Goal: Task Accomplishment & Management: Use online tool/utility

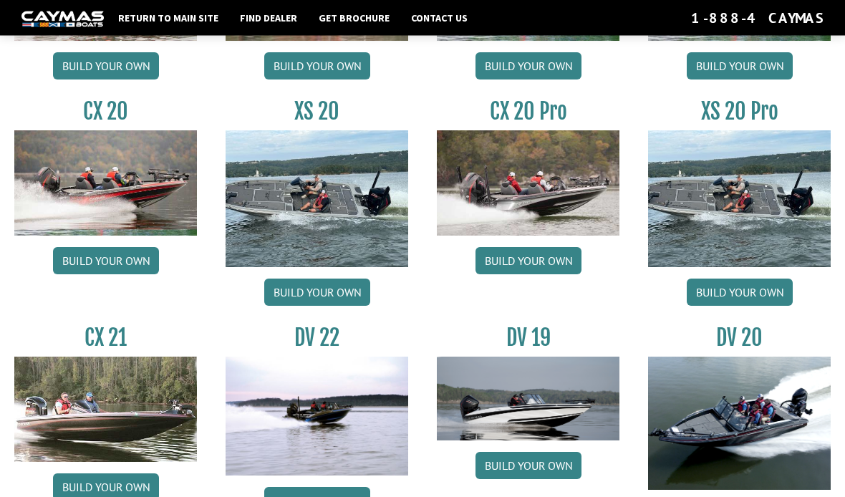
scroll to position [1325, 0]
click at [780, 196] on img at bounding box center [739, 198] width 183 height 137
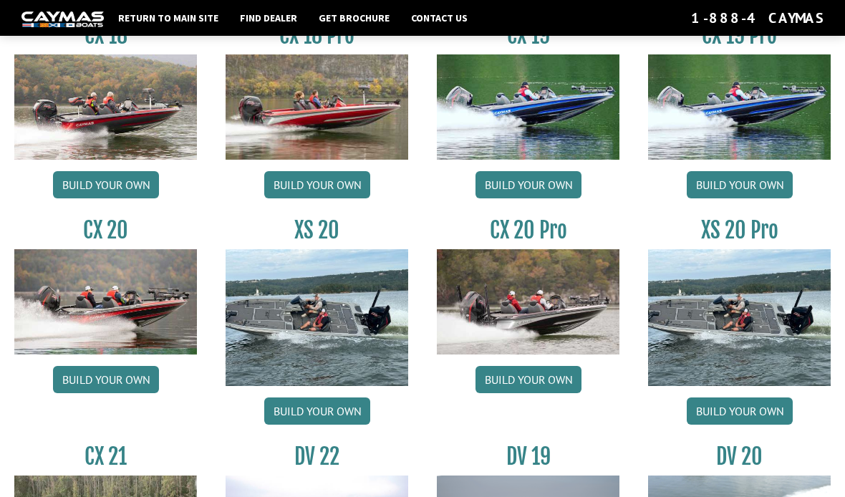
scroll to position [1282, 0]
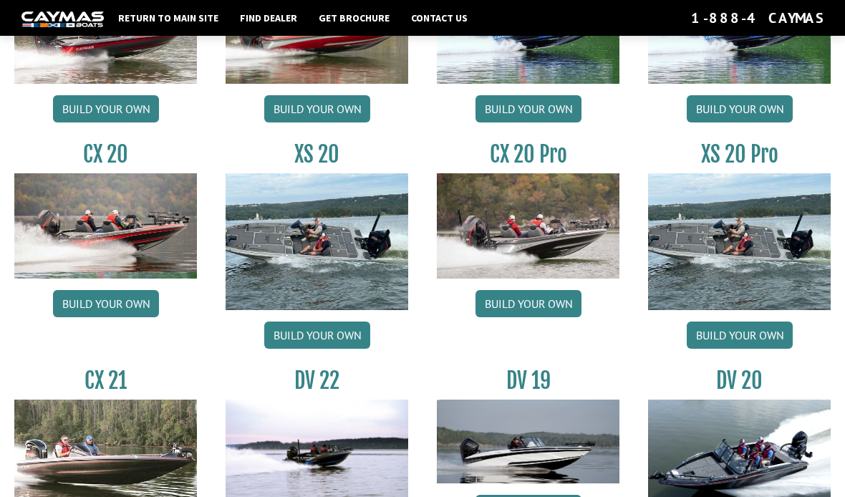
click at [758, 349] on link "Build your own" at bounding box center [740, 335] width 106 height 27
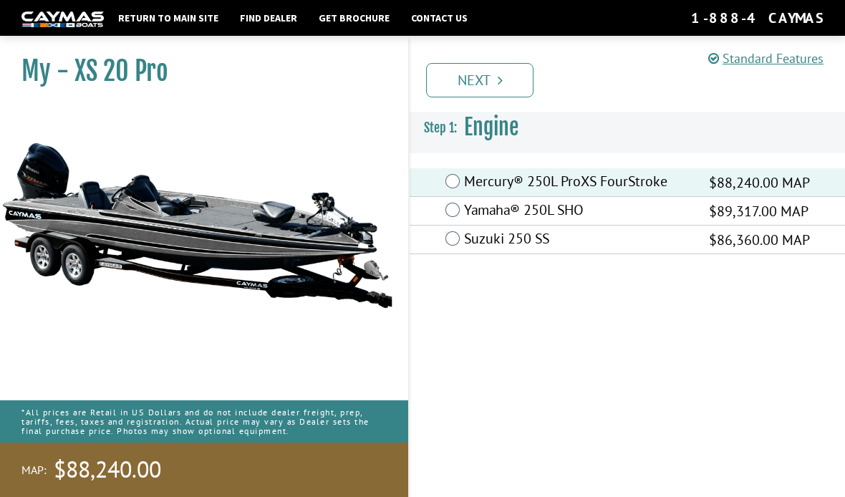
click at [502, 77] on icon "Pagination" at bounding box center [500, 80] width 5 height 14
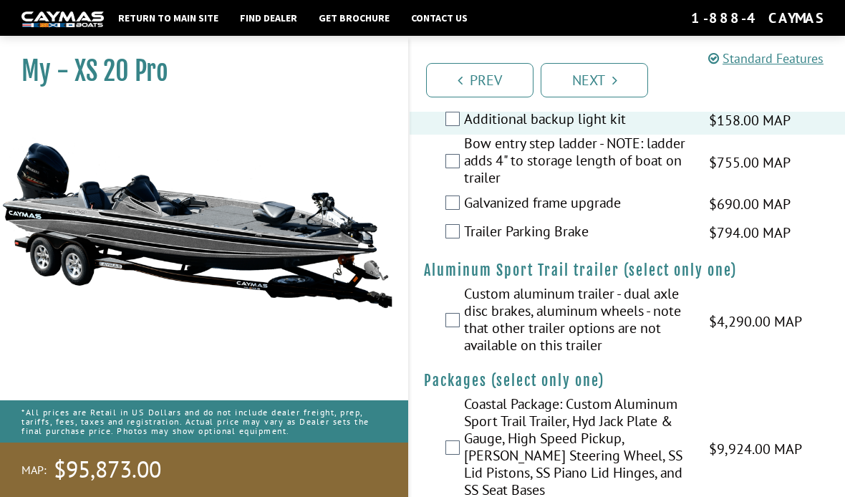
scroll to position [3515, 0]
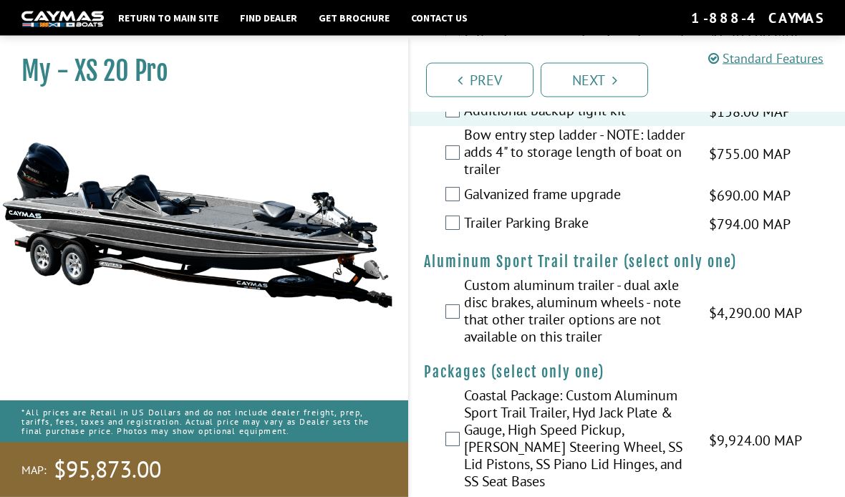
click at [620, 80] on link "Next" at bounding box center [594, 80] width 107 height 34
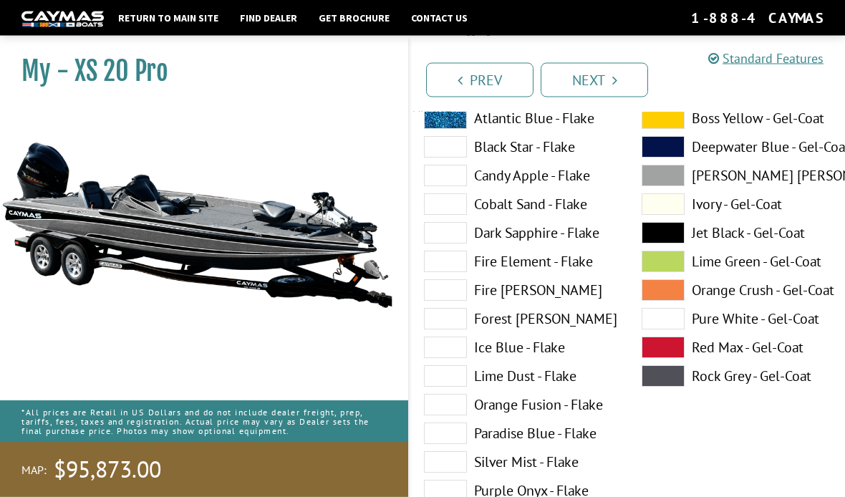
scroll to position [0, 0]
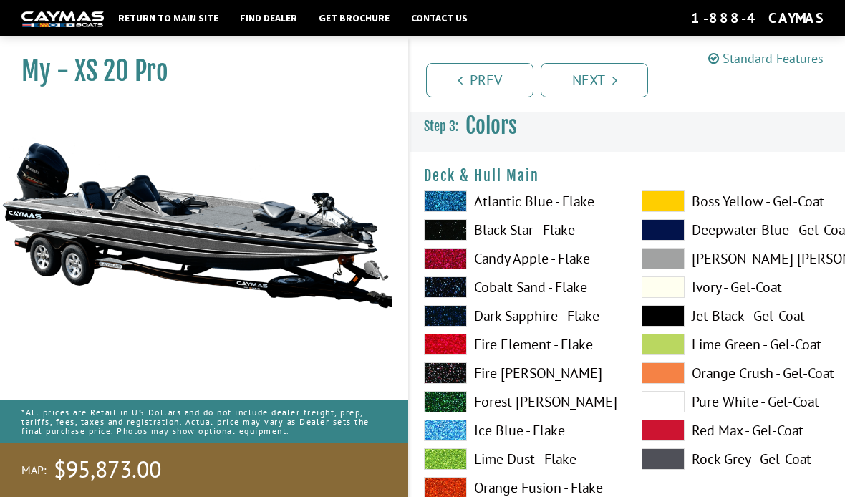
click at [632, 85] on link "Next" at bounding box center [594, 80] width 107 height 34
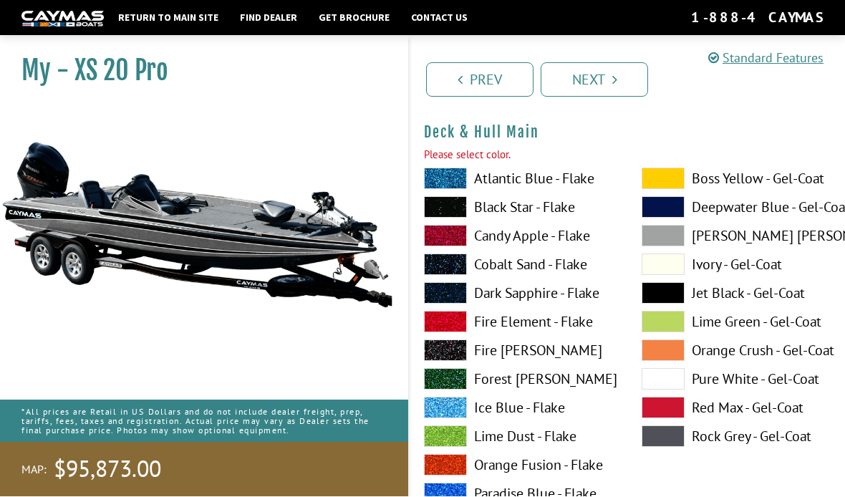
scroll to position [49, 0]
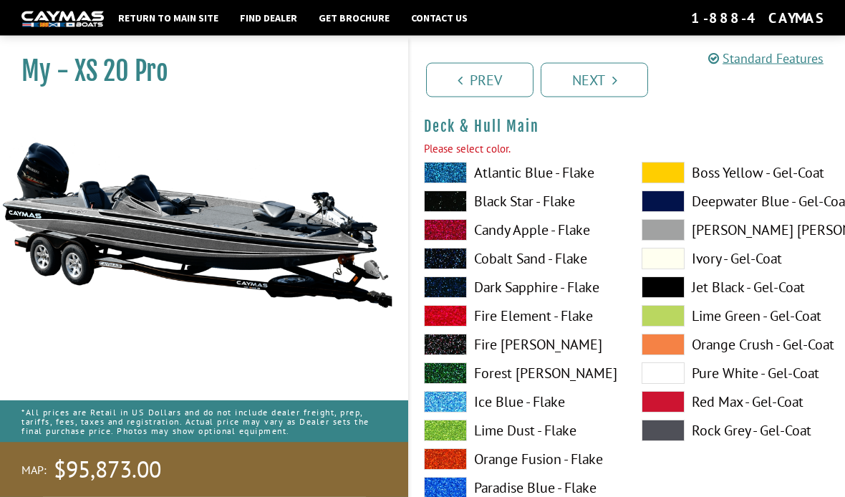
click at [549, 205] on label "Black Star - Flake" at bounding box center [518, 201] width 189 height 21
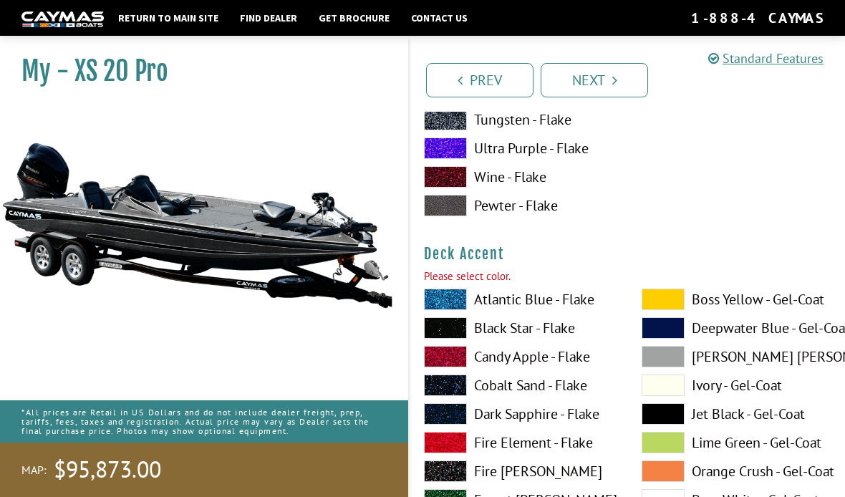
scroll to position [591, 0]
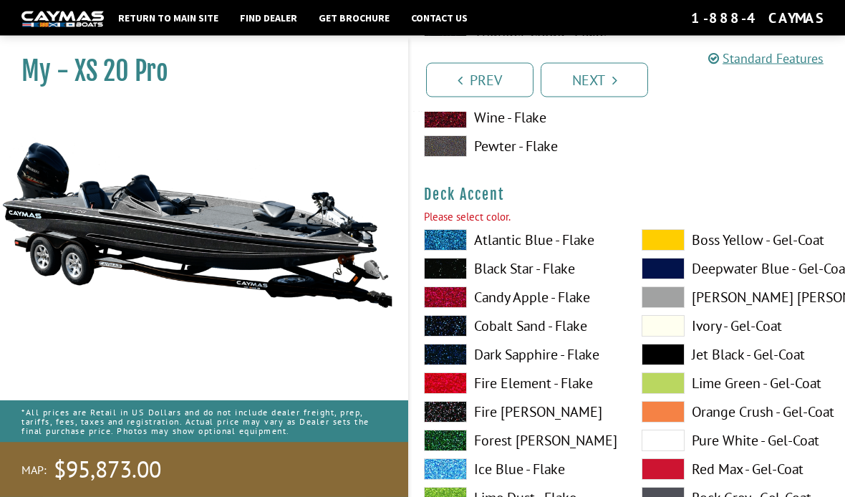
click at [458, 292] on span at bounding box center [445, 297] width 43 height 21
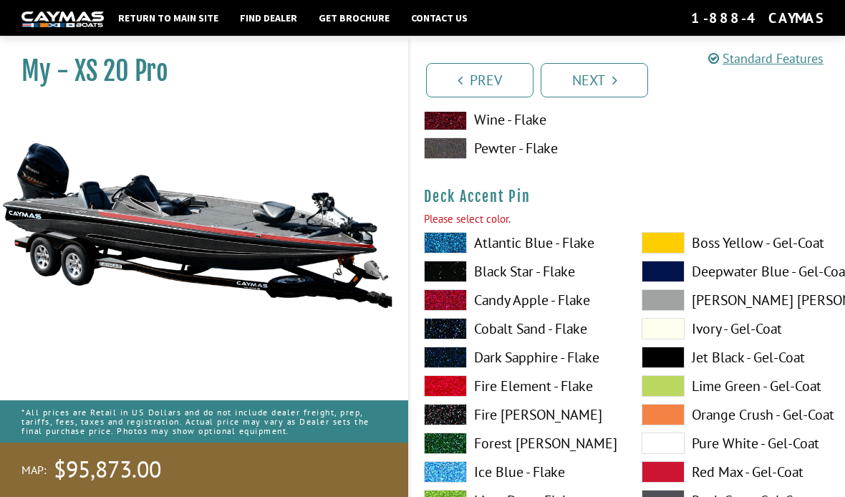
scroll to position [1203, 0]
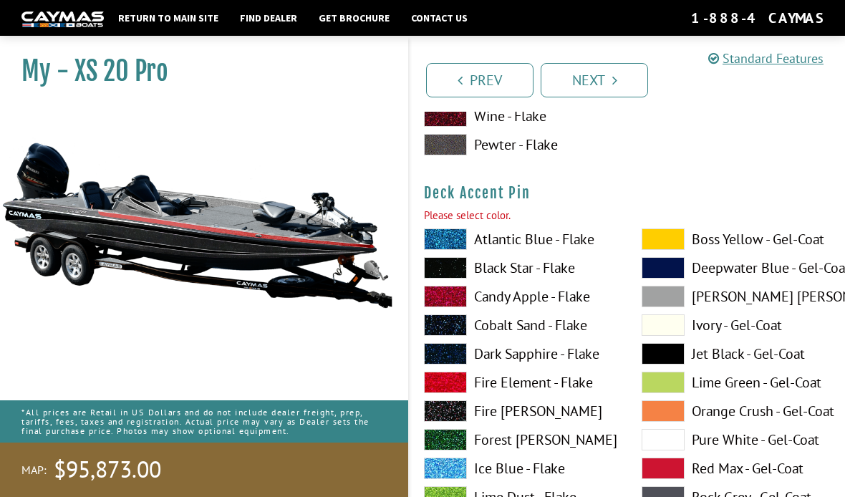
click at [567, 307] on label "Candy Apple - Flake" at bounding box center [518, 296] width 189 height 21
click at [529, 295] on label "Candy Apple - Flake" at bounding box center [518, 296] width 189 height 21
click at [541, 302] on label "Candy Apple - Flake" at bounding box center [518, 296] width 189 height 21
click at [537, 334] on label "Cobalt Sand - Flake" at bounding box center [518, 324] width 189 height 21
click at [544, 304] on label "Candy Apple - Flake" at bounding box center [518, 296] width 189 height 21
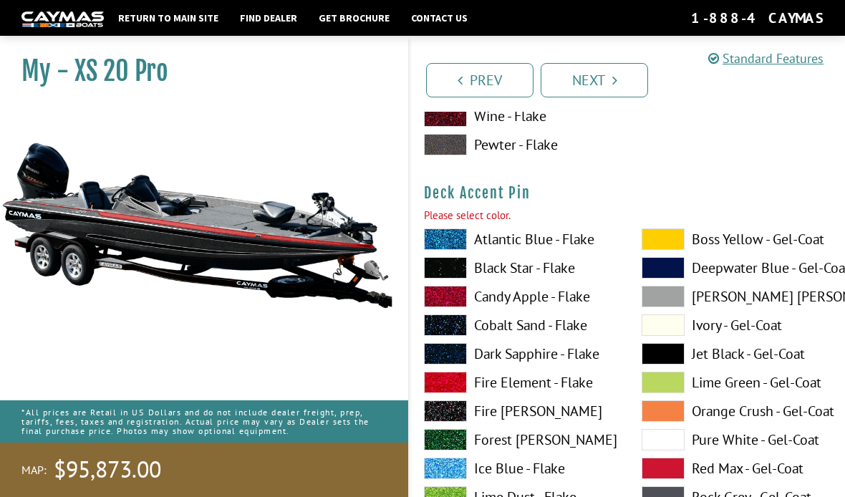
click at [551, 335] on label "Cobalt Sand - Flake" at bounding box center [518, 324] width 189 height 21
click at [563, 302] on label "Candy Apple - Flake" at bounding box center [518, 296] width 189 height 21
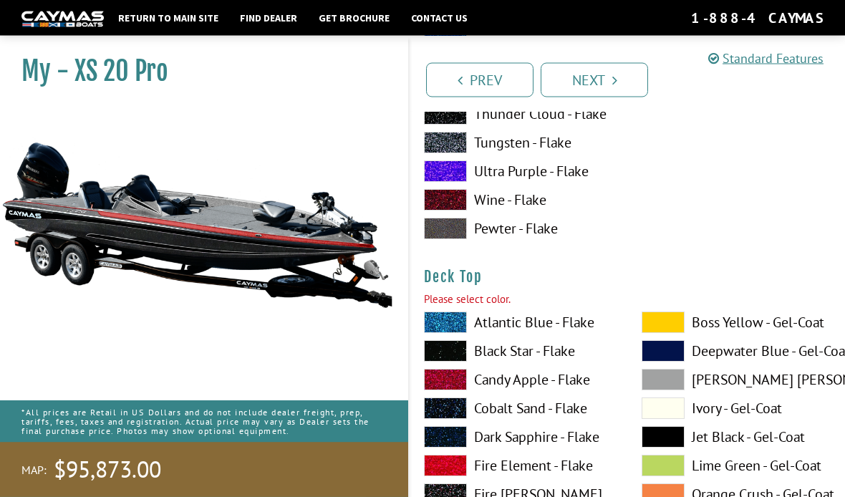
click at [564, 384] on label "Candy Apple - Flake" at bounding box center [518, 380] width 189 height 21
click at [548, 333] on label "Atlantic Blue - Flake" at bounding box center [518, 322] width 189 height 21
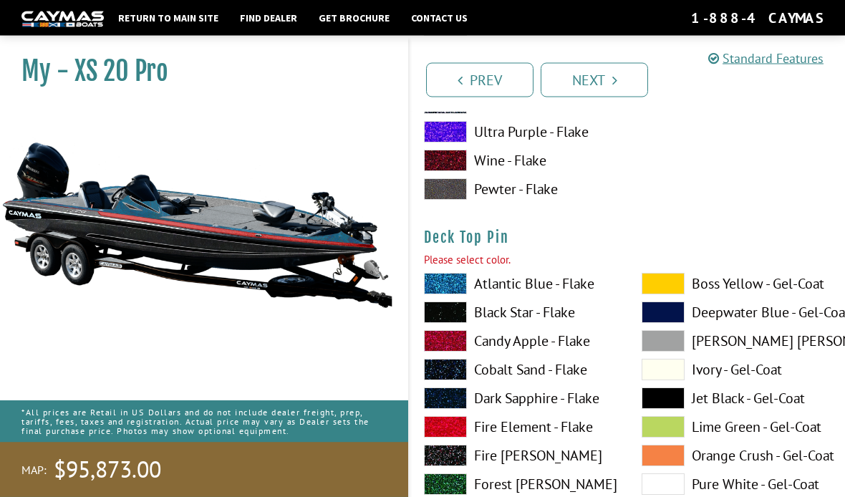
scroll to position [2378, 0]
click at [541, 462] on label "Fire [PERSON_NAME]" at bounding box center [518, 455] width 189 height 21
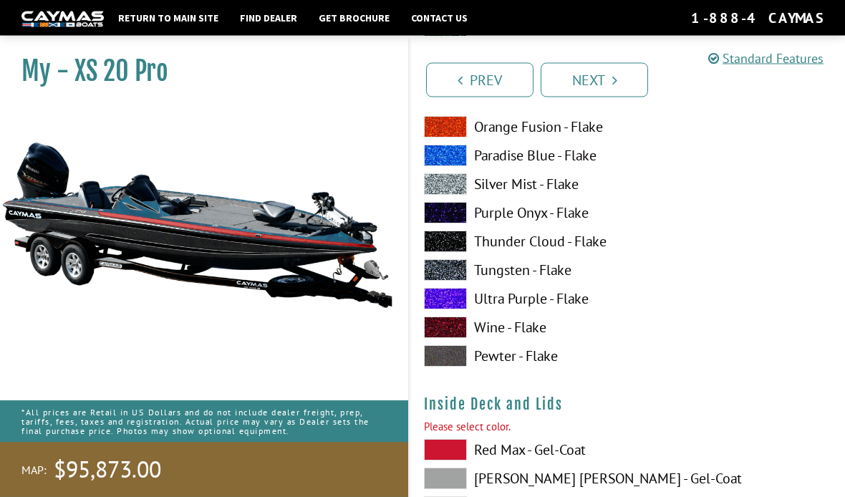
scroll to position [2821, 0]
click at [550, 278] on label "Tungsten - Flake" at bounding box center [518, 269] width 189 height 21
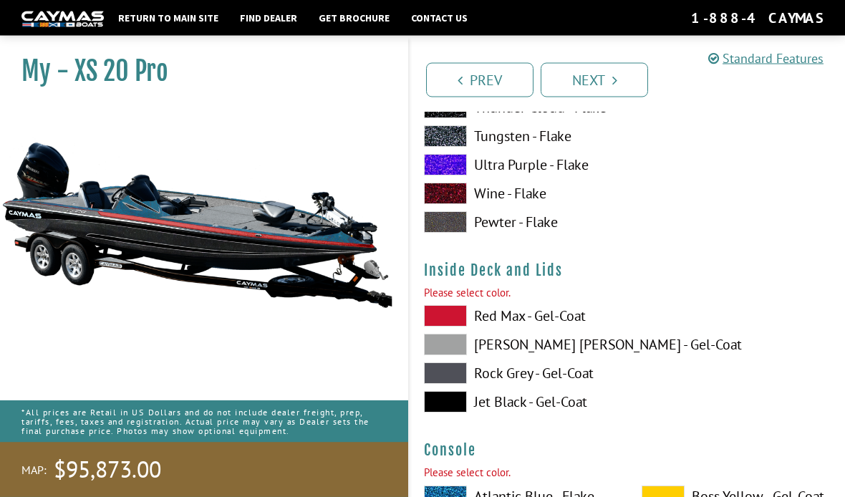
scroll to position [2955, 0]
click at [539, 353] on label "[PERSON_NAME] [PERSON_NAME] - Gel-Coat" at bounding box center [518, 344] width 189 height 21
click at [546, 327] on label "Red Max - Gel-Coat" at bounding box center [518, 315] width 189 height 21
click at [546, 413] on label "Jet Black - Gel-Coat" at bounding box center [518, 401] width 189 height 21
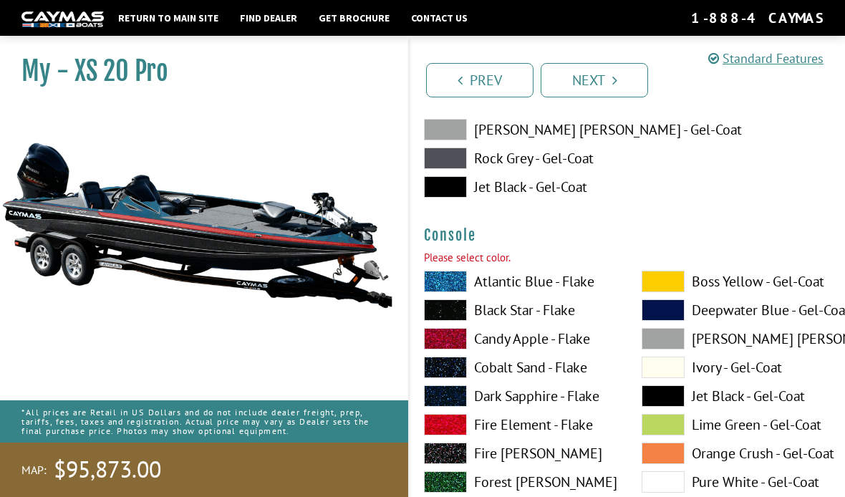
scroll to position [3174, 0]
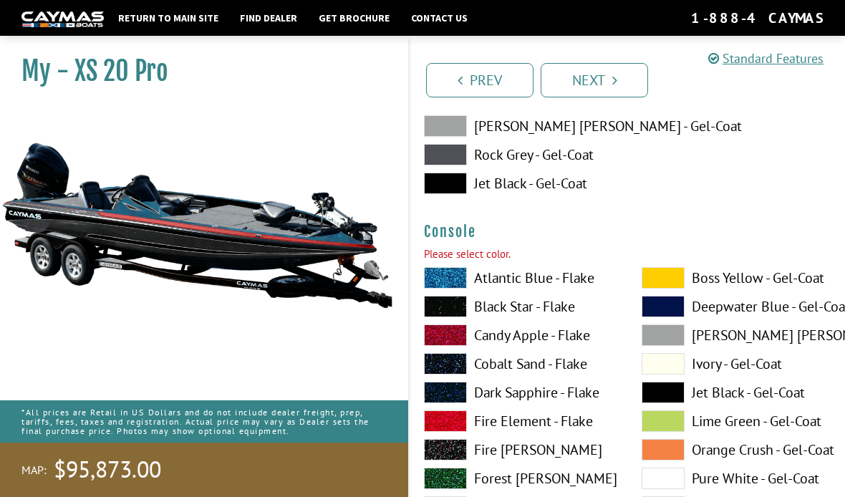
click at [536, 429] on label "Fire Element - Flake" at bounding box center [518, 420] width 189 height 21
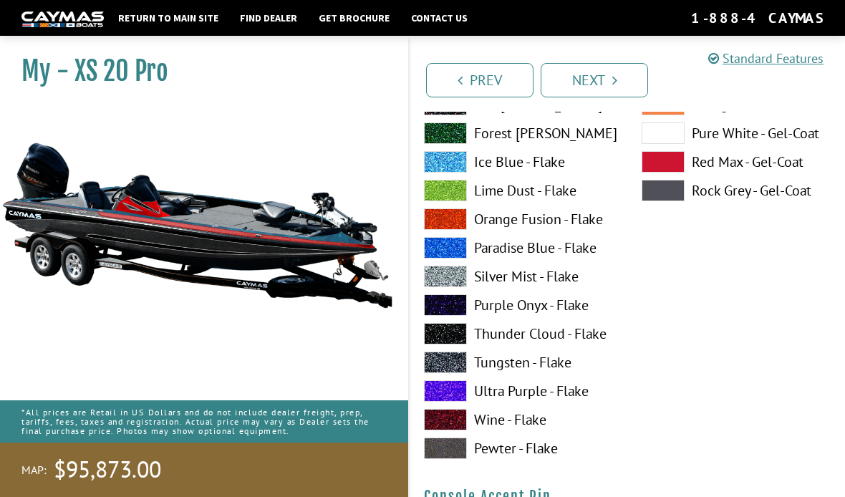
scroll to position [4176, 0]
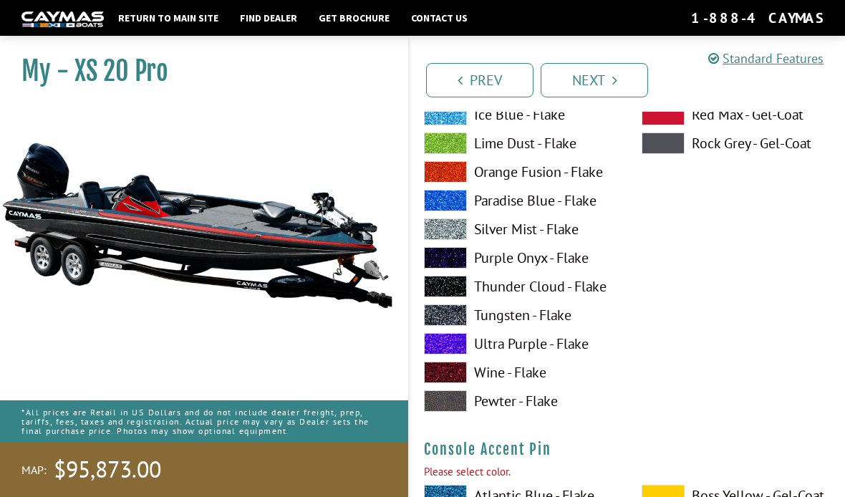
click at [562, 288] on label "Thunder Cloud - Flake" at bounding box center [518, 286] width 189 height 21
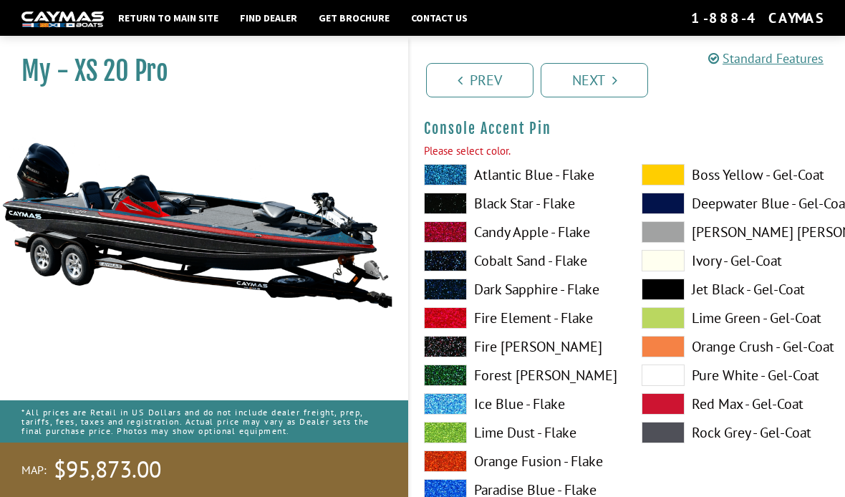
click at [572, 349] on label "Fire [PERSON_NAME]" at bounding box center [518, 346] width 189 height 21
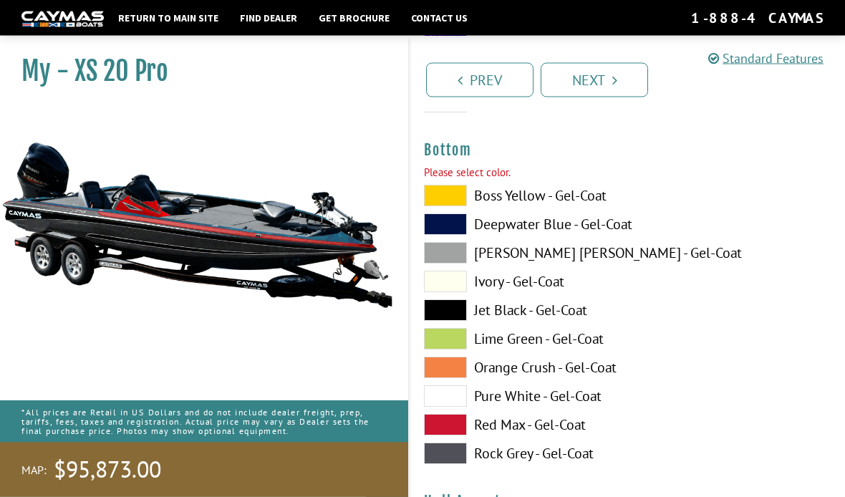
scroll to position [5085, 0]
click at [563, 320] on label "Jet Black - Gel-Coat" at bounding box center [518, 309] width 189 height 21
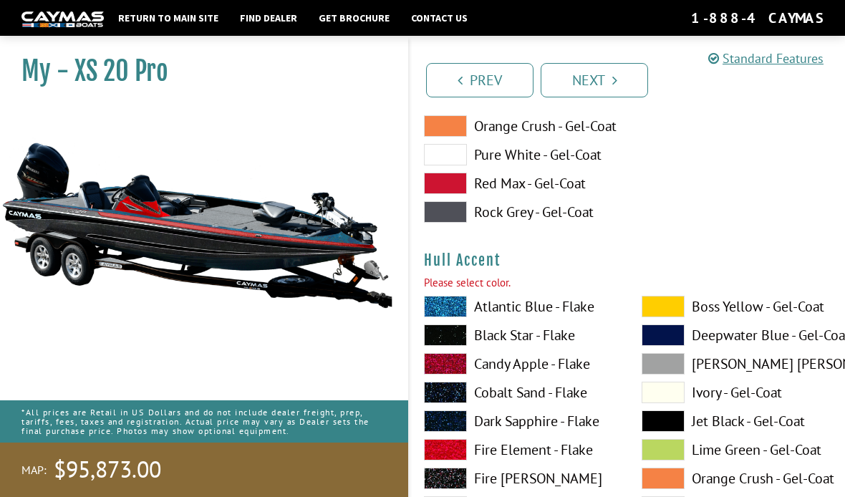
scroll to position [5330, 0]
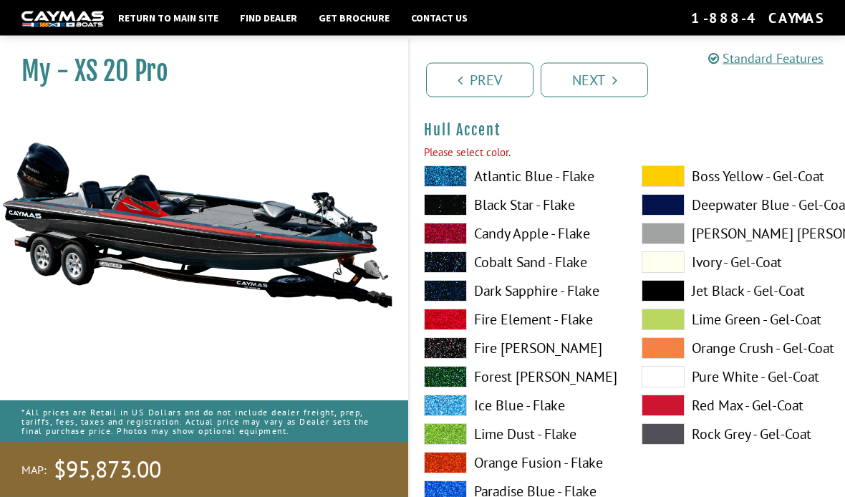
click at [545, 384] on label "Forest [PERSON_NAME]" at bounding box center [518, 377] width 189 height 21
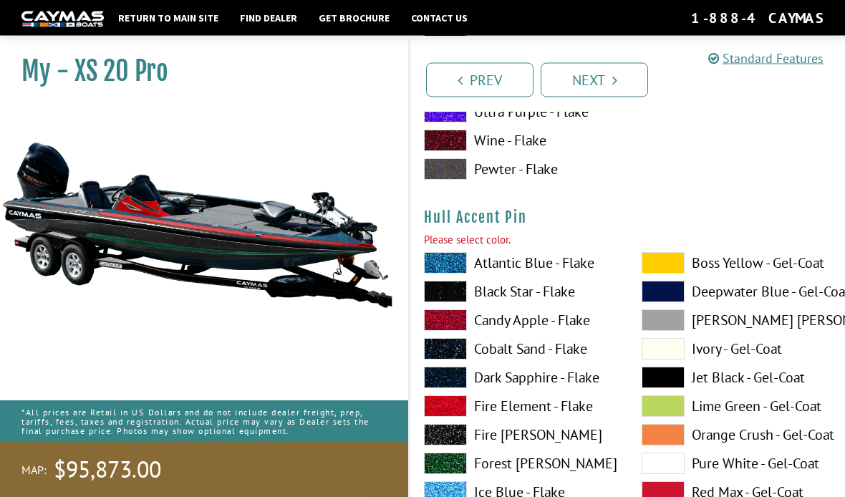
scroll to position [5981, 0]
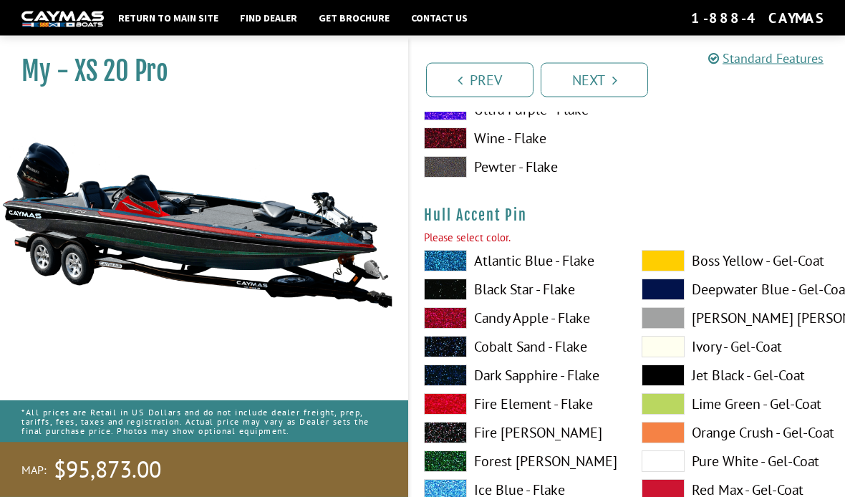
click at [566, 468] on label "Forest [PERSON_NAME]" at bounding box center [518, 461] width 189 height 21
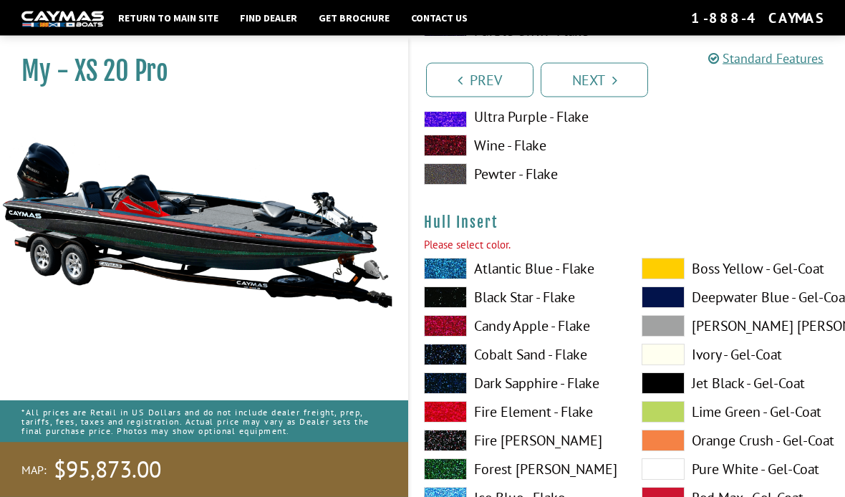
scroll to position [6586, 0]
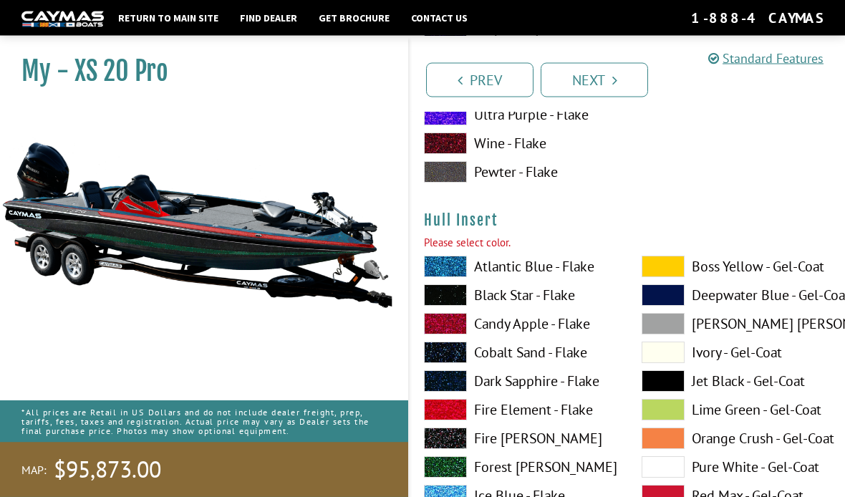
click at [572, 334] on label "Candy Apple - Flake" at bounding box center [518, 324] width 189 height 21
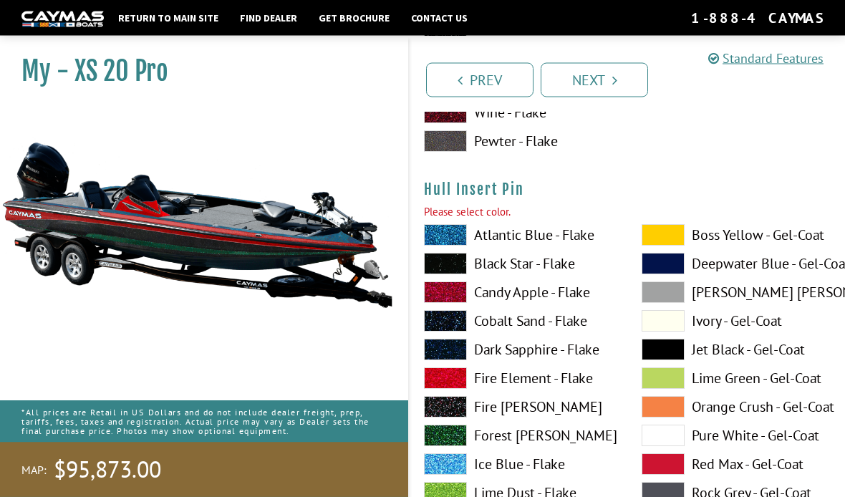
click at [575, 355] on label "Dark Sapphire - Flake" at bounding box center [518, 349] width 189 height 21
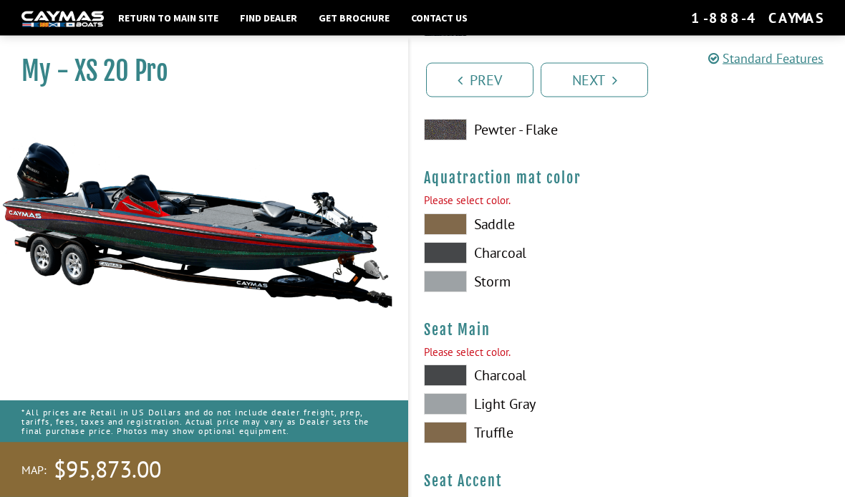
scroll to position [7839, 0]
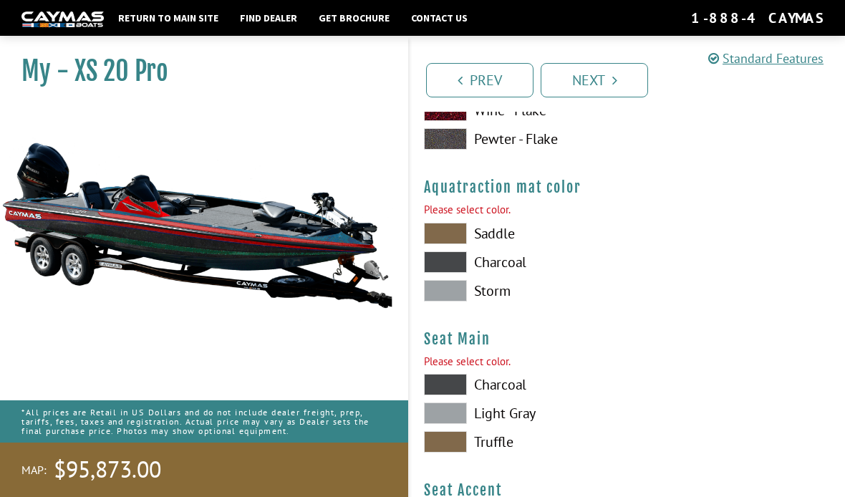
click at [499, 244] on label "Saddle" at bounding box center [518, 233] width 189 height 21
click at [526, 424] on label "Light Gray" at bounding box center [518, 413] width 189 height 21
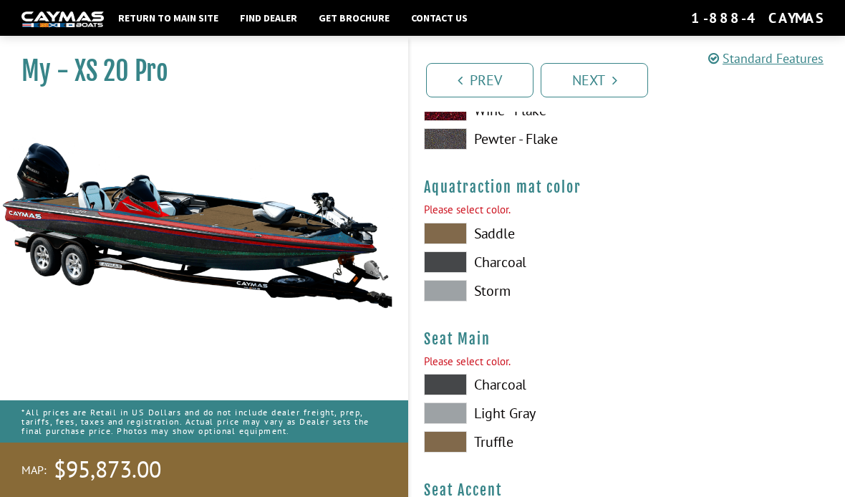
click at [506, 388] on label "Charcoal" at bounding box center [518, 384] width 189 height 21
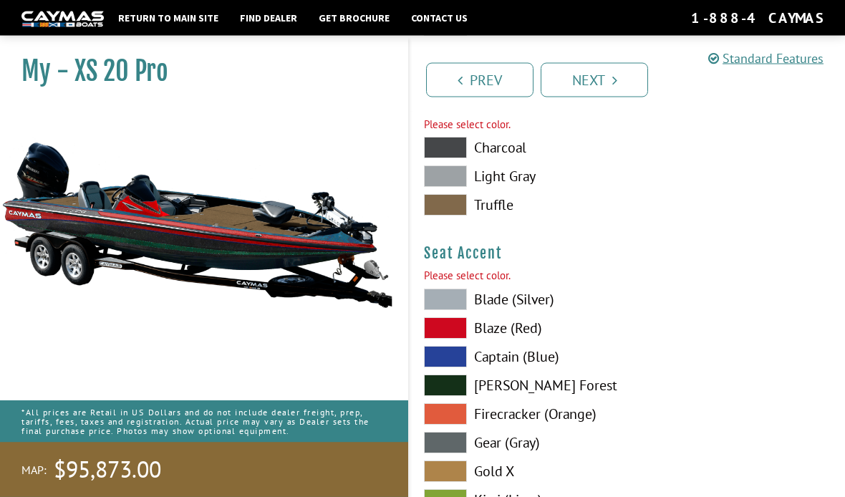
click at [517, 339] on label "Blaze (Red)" at bounding box center [518, 328] width 189 height 21
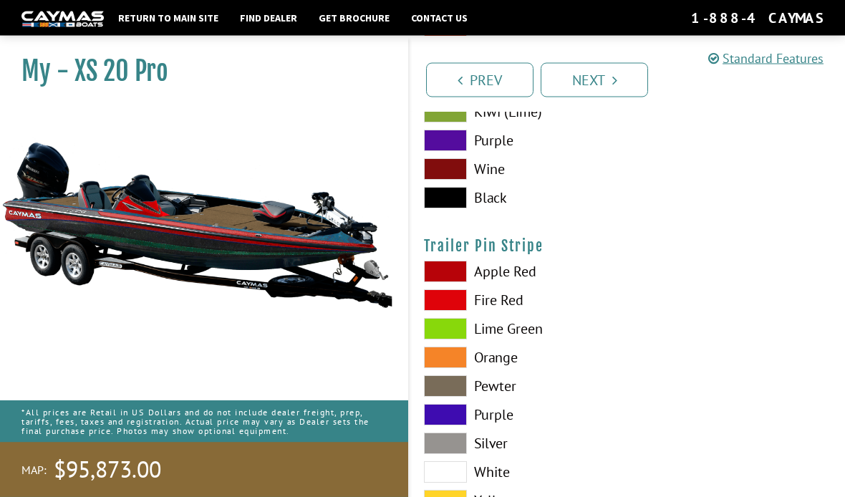
scroll to position [8465, 0]
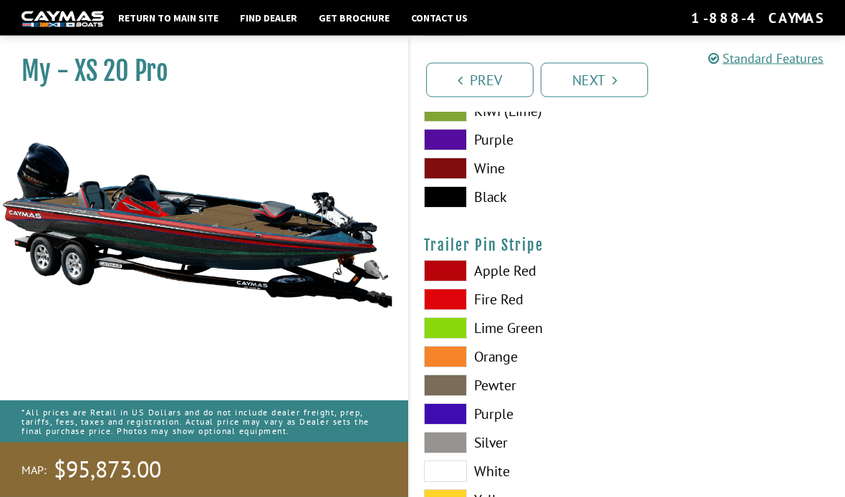
click at [516, 282] on label "Apple Red" at bounding box center [518, 271] width 189 height 21
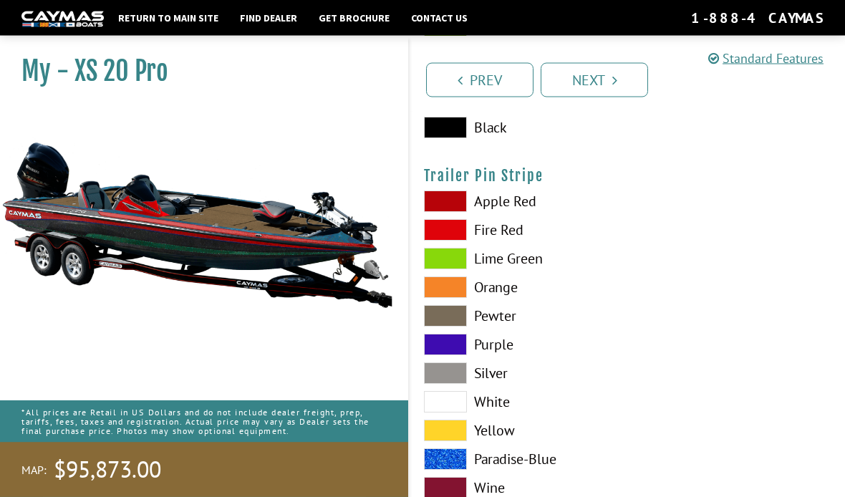
click at [618, 83] on link "Next" at bounding box center [594, 80] width 107 height 34
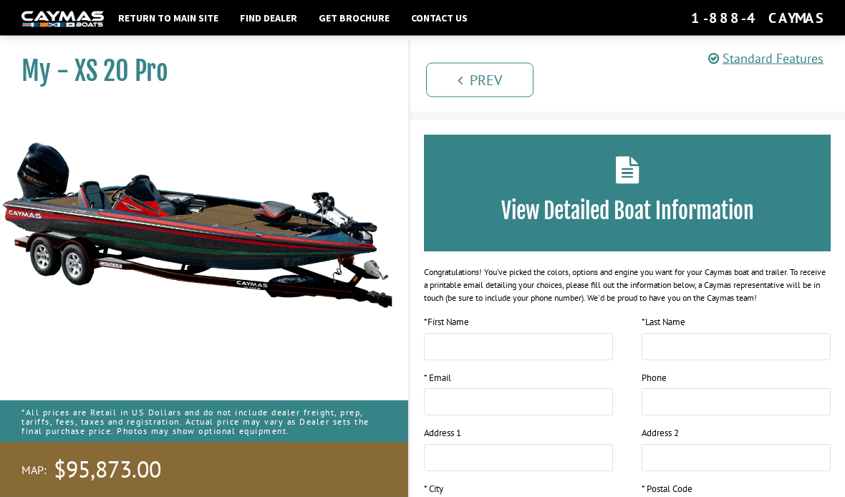
scroll to position [0, 0]
